Goal: Information Seeking & Learning: Learn about a topic

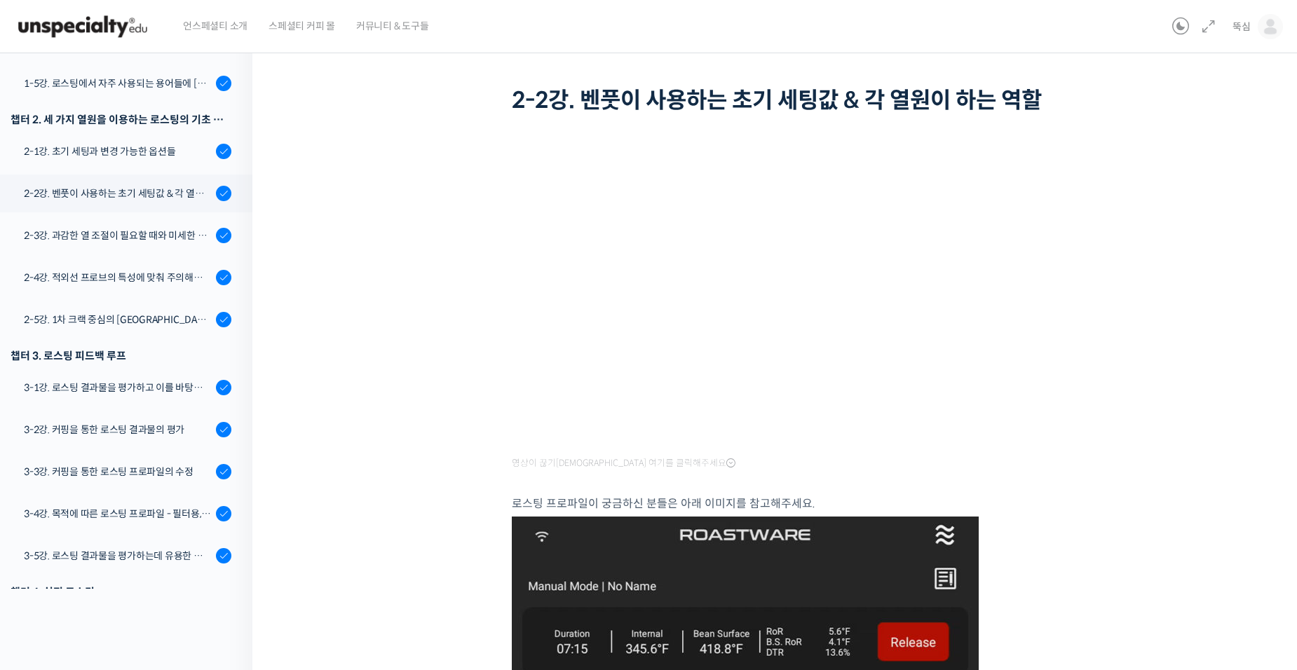
scroll to position [210, 0]
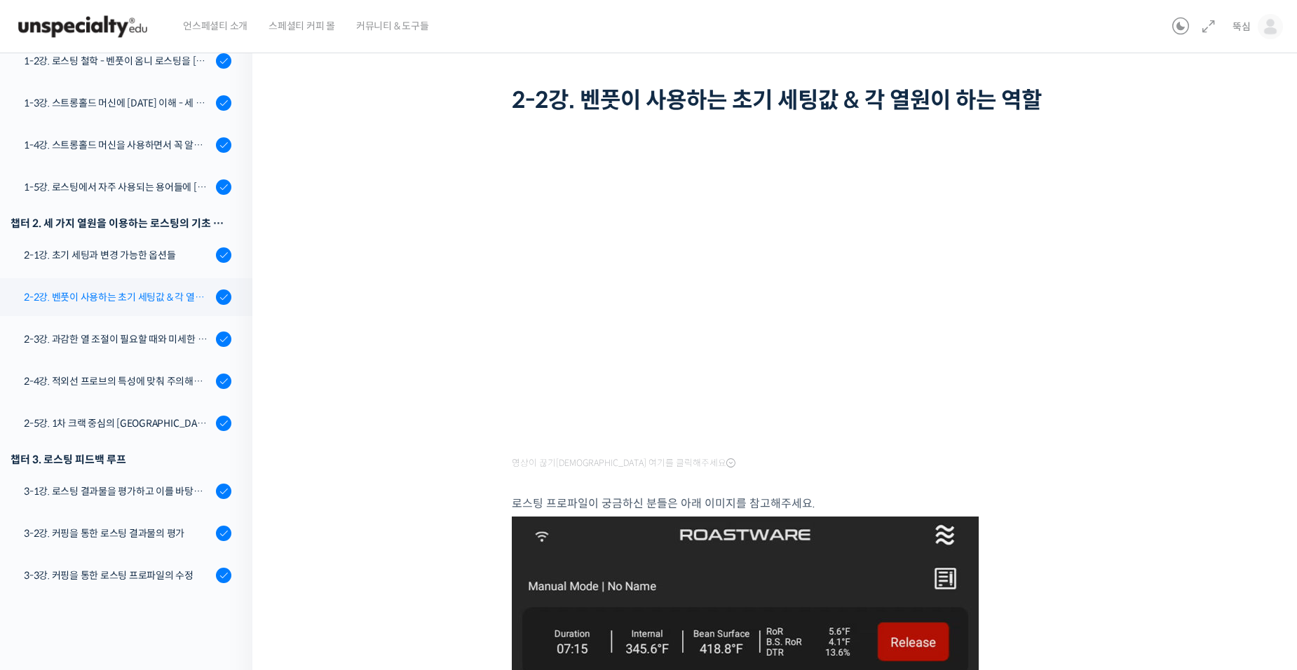
click at [107, 300] on div "2-2강. 벤풋이 사용하는 초기 세팅값 & 각 열원이 하는 역할" at bounding box center [118, 297] width 188 height 15
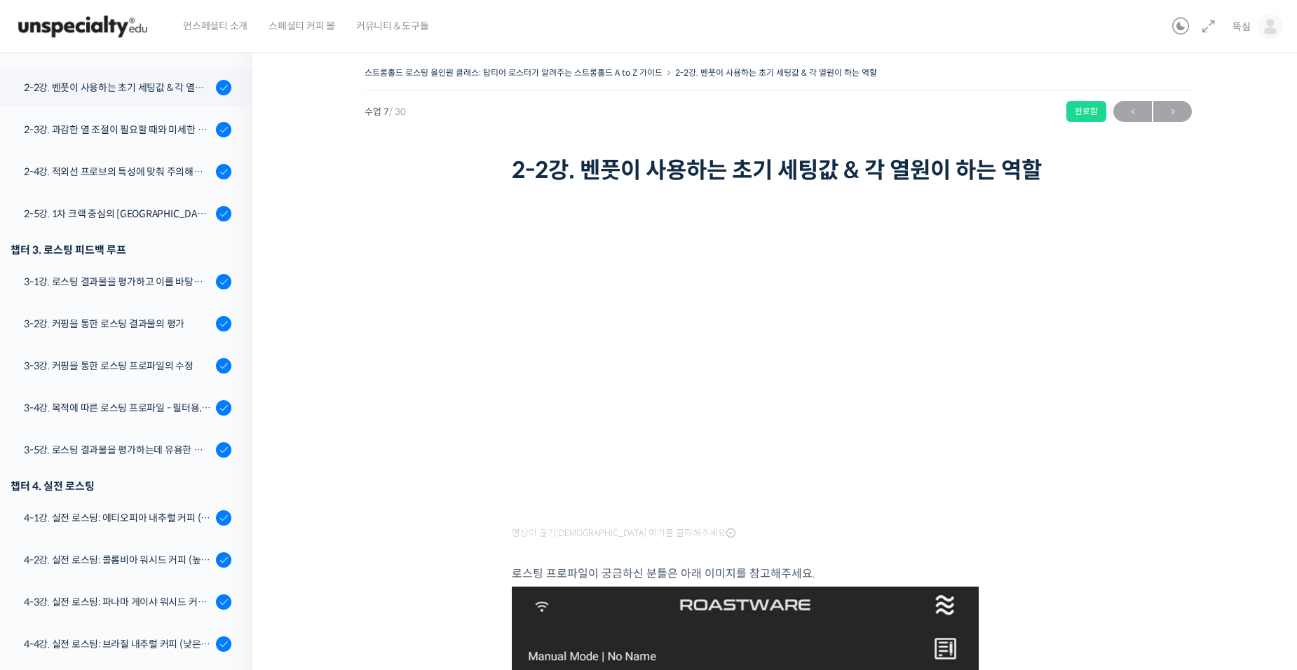
scroll to position [505, 0]
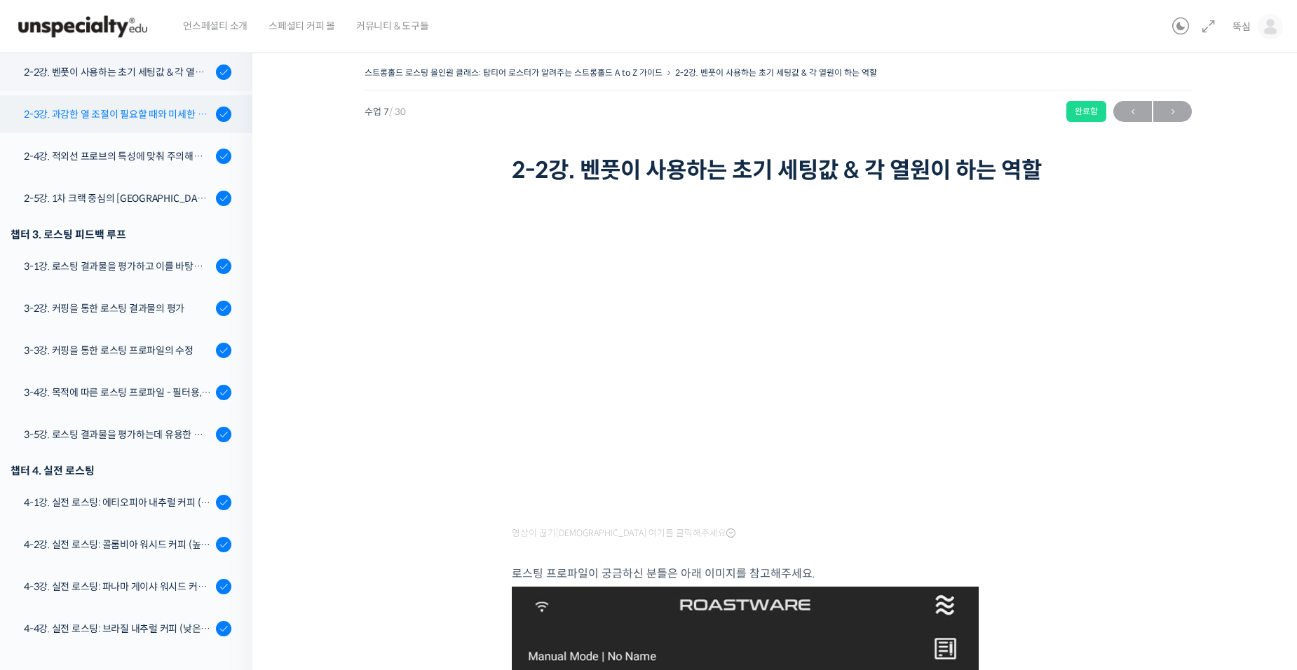
click at [99, 120] on div "2-3강. 과감한 열 조절이 필요할 때와 미세한 열 조절이 필요할 때" at bounding box center [118, 114] width 188 height 15
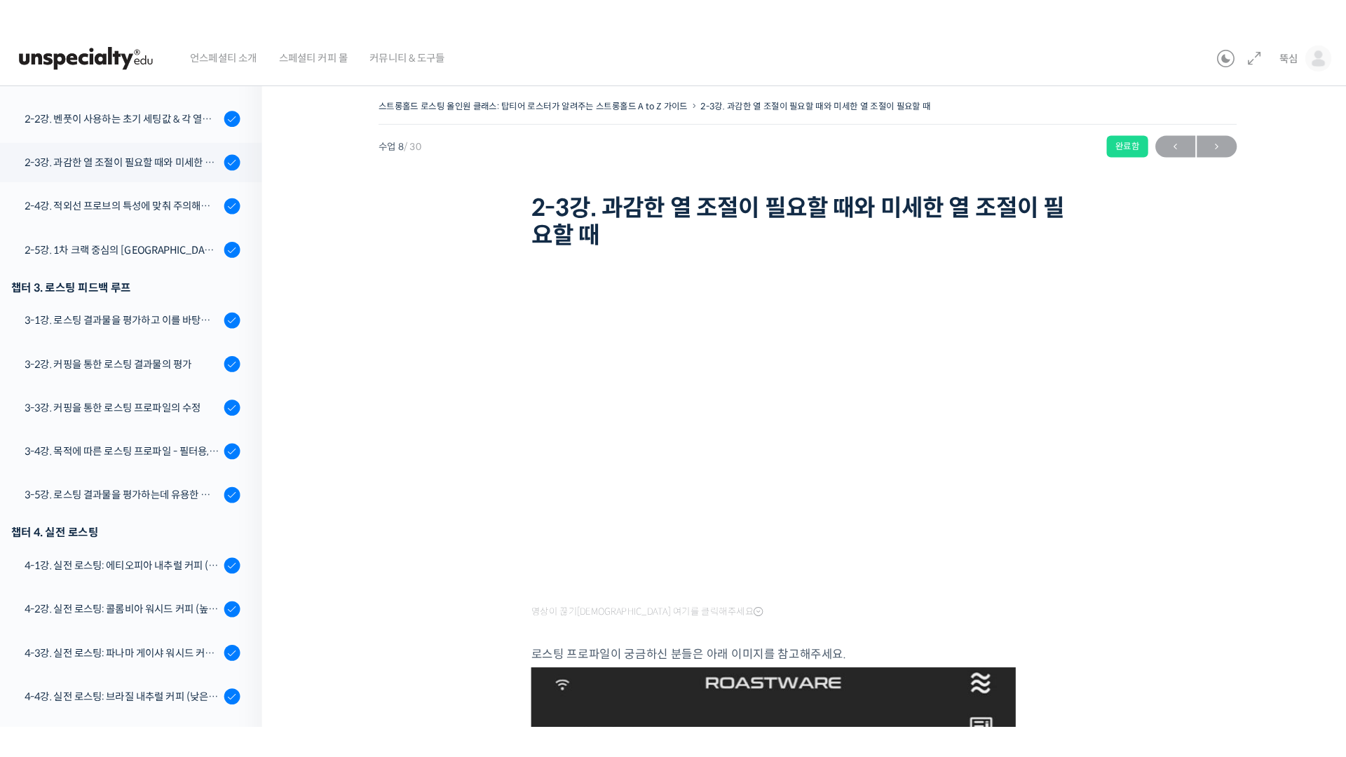
scroll to position [547, 0]
